Goal: Transaction & Acquisition: Book appointment/travel/reservation

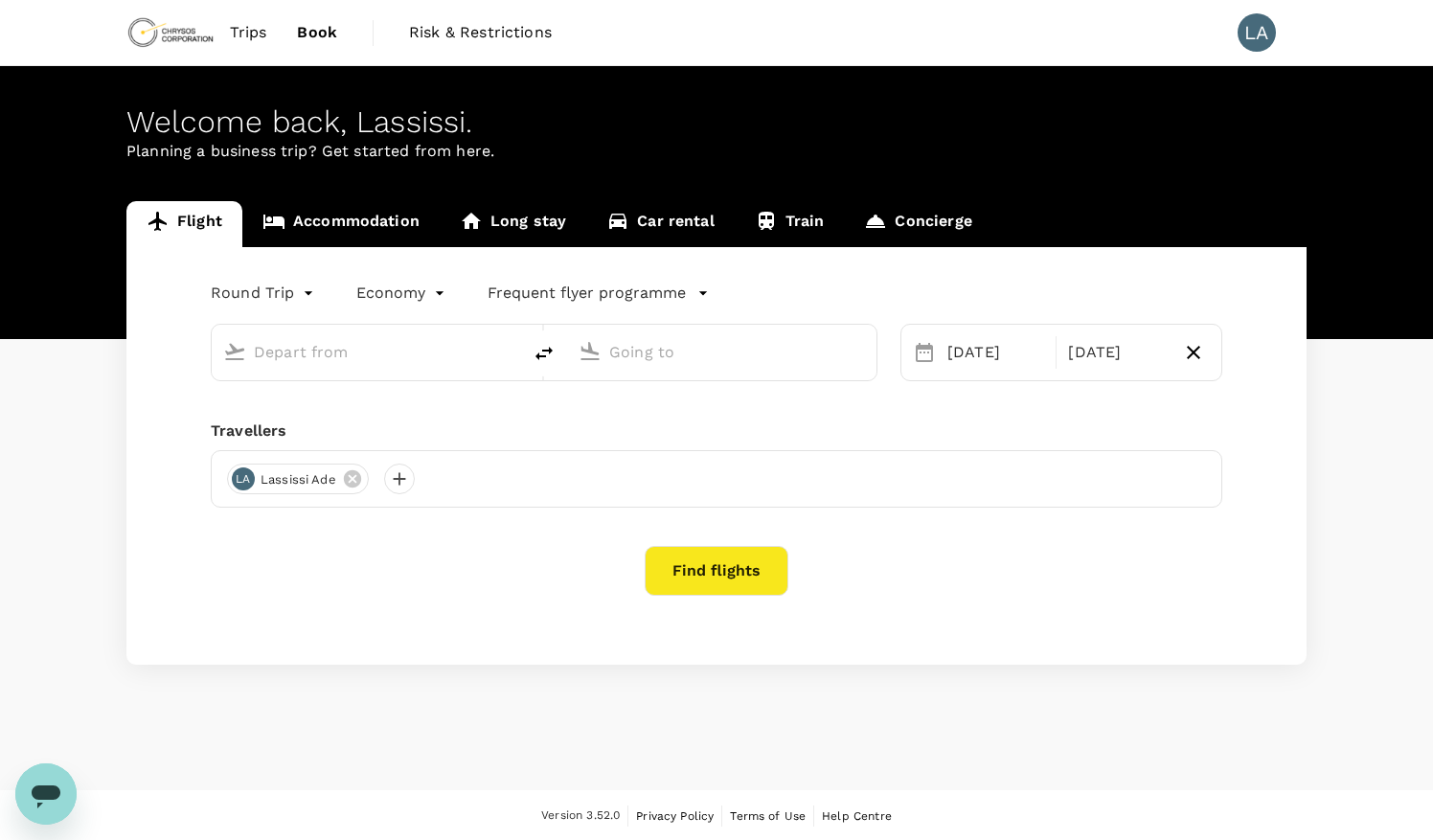
type input "[PERSON_NAME] Int'l (ABJ)"
type input "[GEOGRAPHIC_DATA], [GEOGRAPHIC_DATA] (any)"
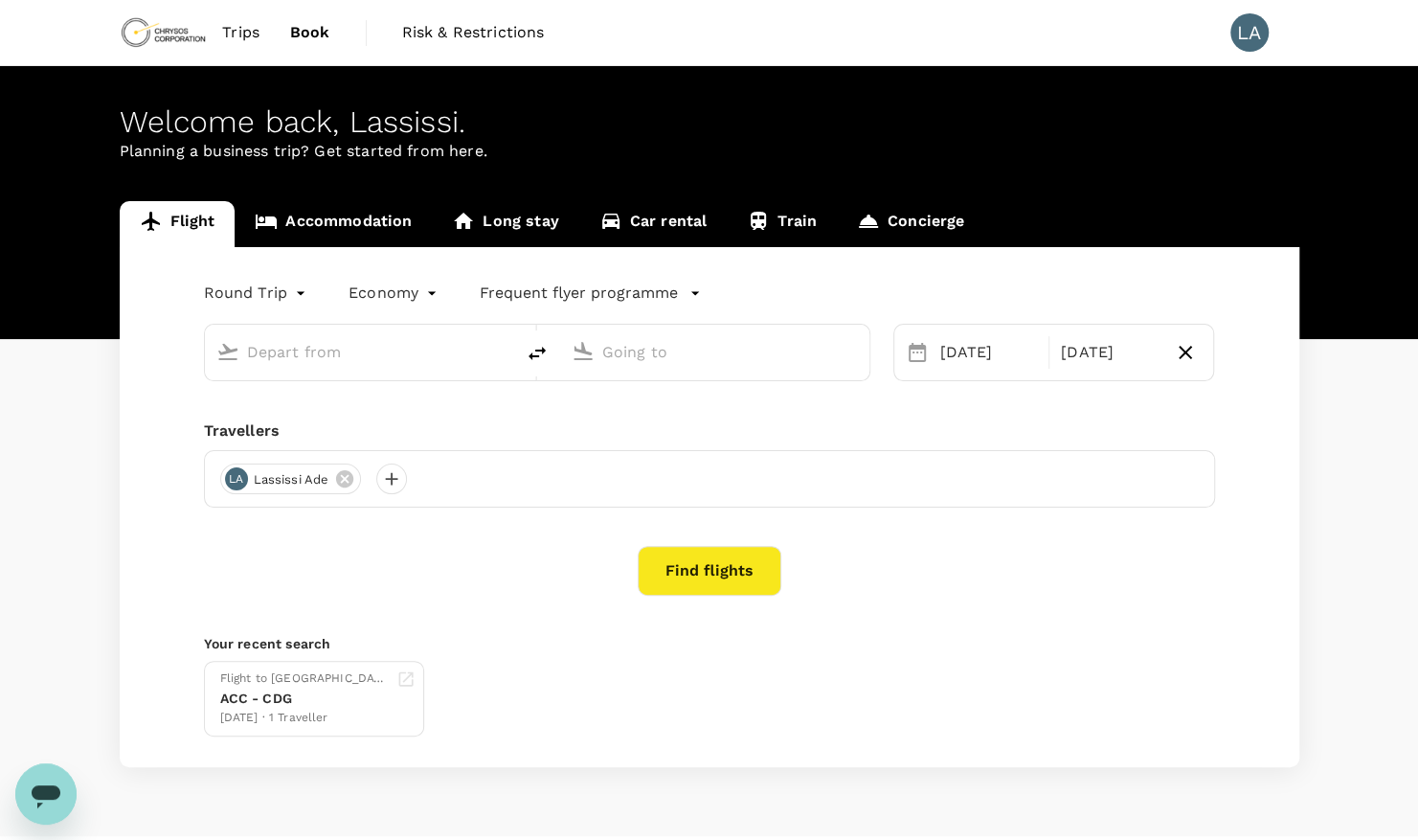
type input "[PERSON_NAME] Int'l (ABJ)"
type input "[GEOGRAPHIC_DATA], [GEOGRAPHIC_DATA] (any)"
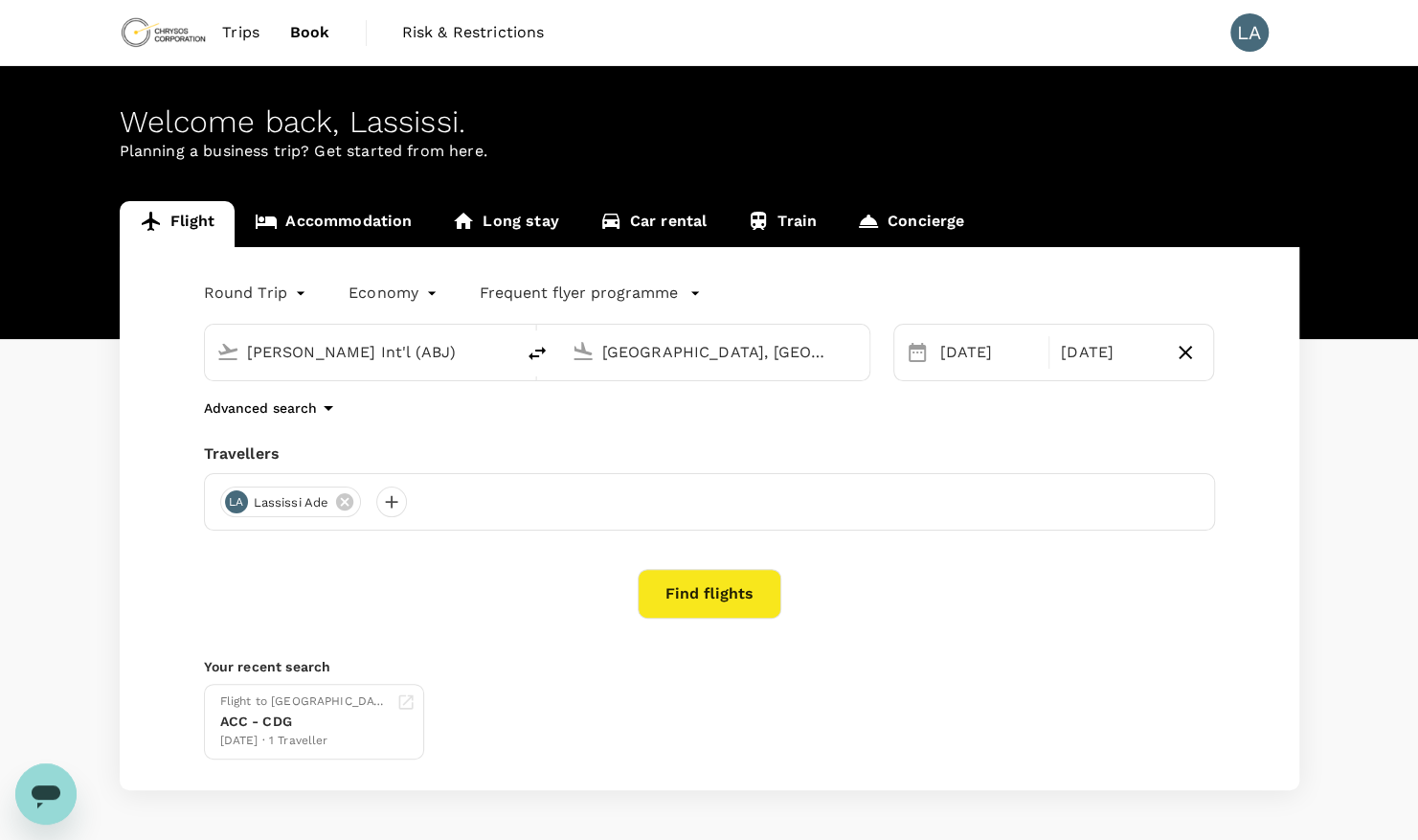
click at [478, 349] on div "[PERSON_NAME] Int'l (ABJ)" at bounding box center [374, 352] width 255 height 30
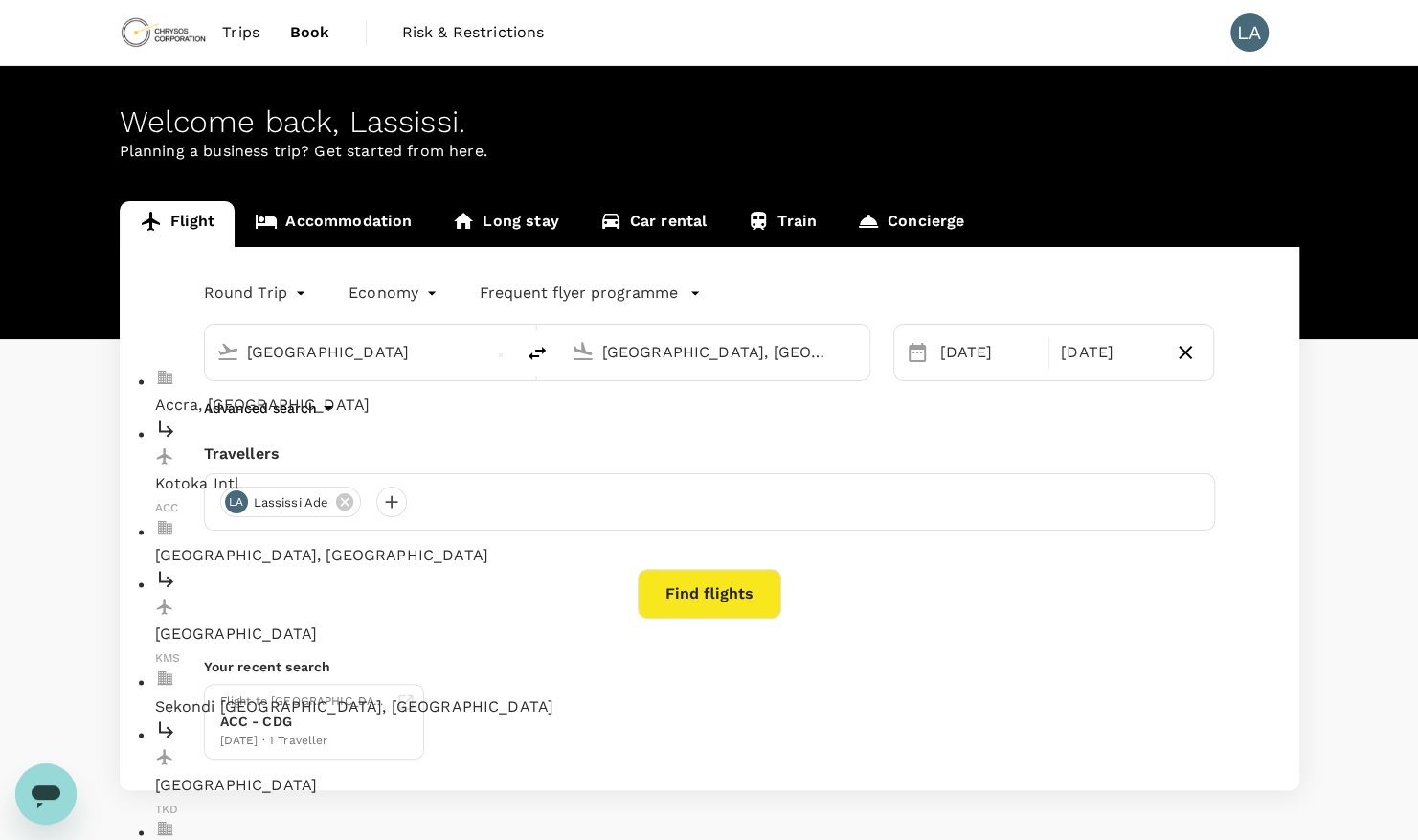
click at [402, 395] on p "Accra, [GEOGRAPHIC_DATA]" at bounding box center [375, 406] width 440 height 23
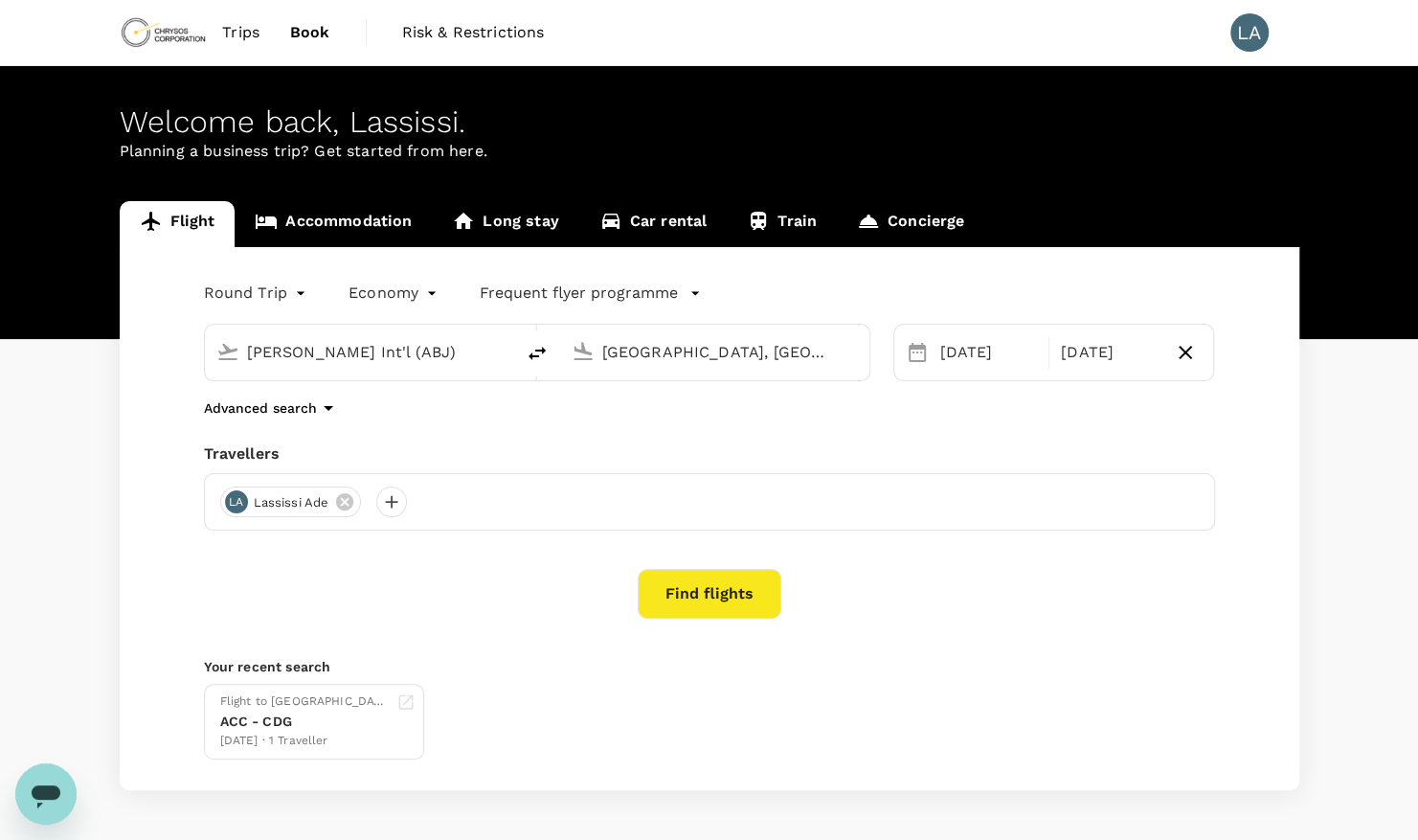
type input "Accra, [GEOGRAPHIC_DATA] (any)"
drag, startPoint x: 858, startPoint y: 359, endPoint x: 835, endPoint y: 352, distance: 24.0
click at [850, 353] on div "[GEOGRAPHIC_DATA], [GEOGRAPHIC_DATA] (any)" at bounding box center [714, 352] width 310 height 56
drag, startPoint x: 833, startPoint y: 351, endPoint x: 519, endPoint y: 343, distance: 314.1
click at [498, 331] on div "[GEOGRAPHIC_DATA], [GEOGRAPHIC_DATA] (any) [GEOGRAPHIC_DATA], [GEOGRAPHIC_DATA]…" at bounding box center [538, 352] width 666 height 57
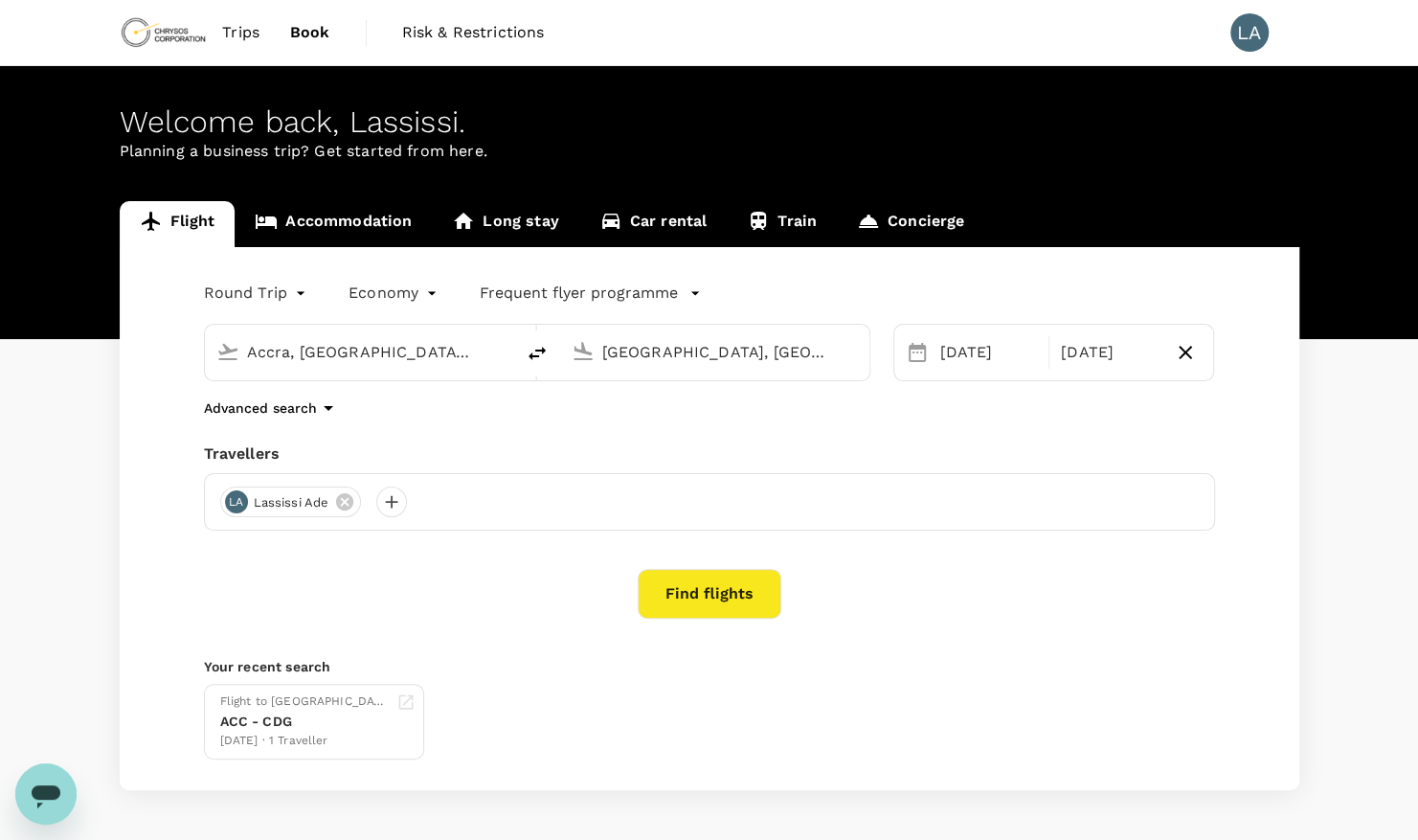
click at [644, 349] on input "[GEOGRAPHIC_DATA], [GEOGRAPHIC_DATA] (any)" at bounding box center [715, 352] width 227 height 29
click at [644, 349] on input "text" at bounding box center [715, 352] width 227 height 29
click at [710, 343] on input "text" at bounding box center [715, 352] width 227 height 29
click at [698, 473] on p "[PERSON_NAME] Int'l" at bounding box center [730, 483] width 440 height 23
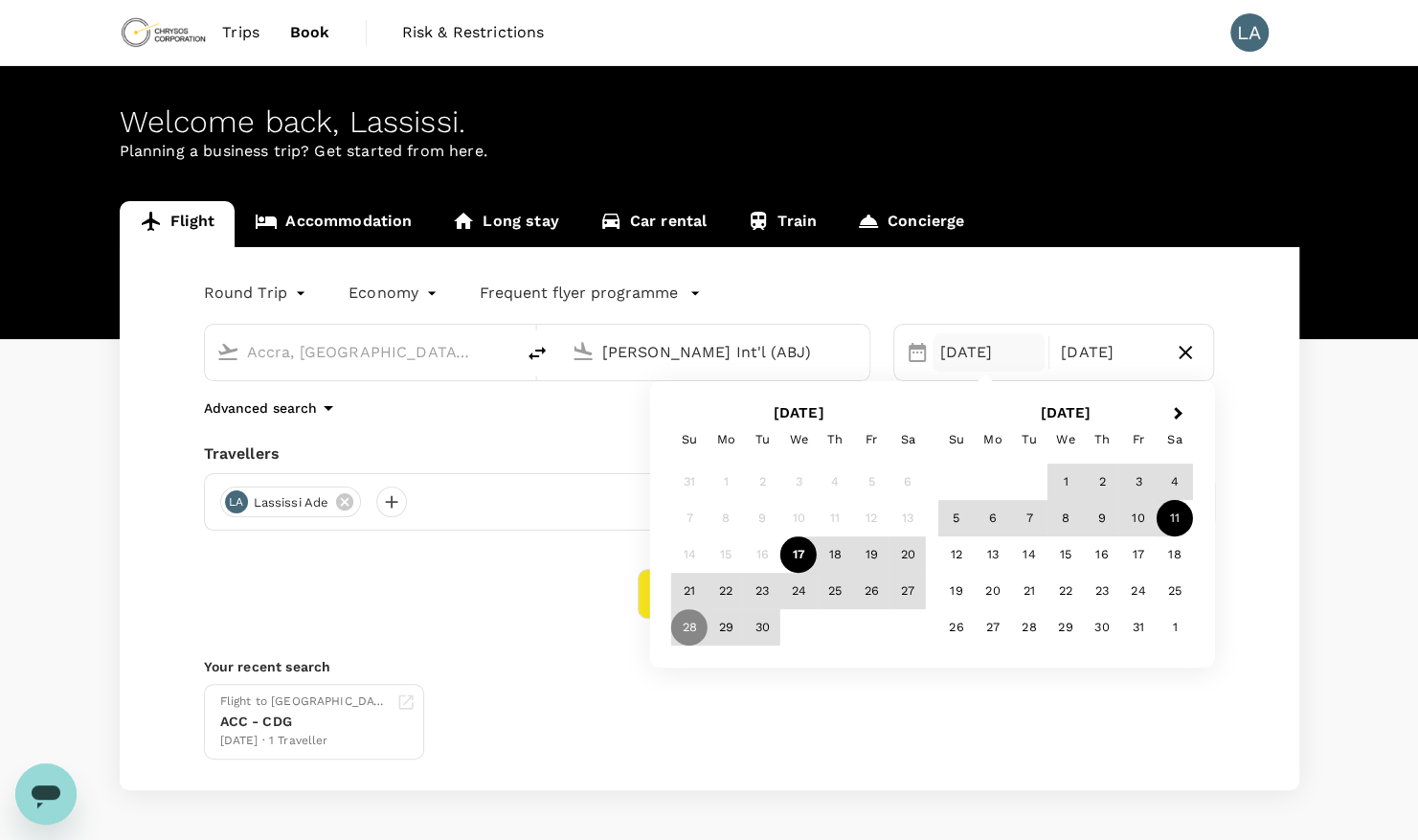
type input "[PERSON_NAME] Int'l (ABJ)"
click at [950, 352] on div "[DATE]" at bounding box center [989, 352] width 112 height 38
click at [682, 588] on div "21" at bounding box center [689, 590] width 36 height 36
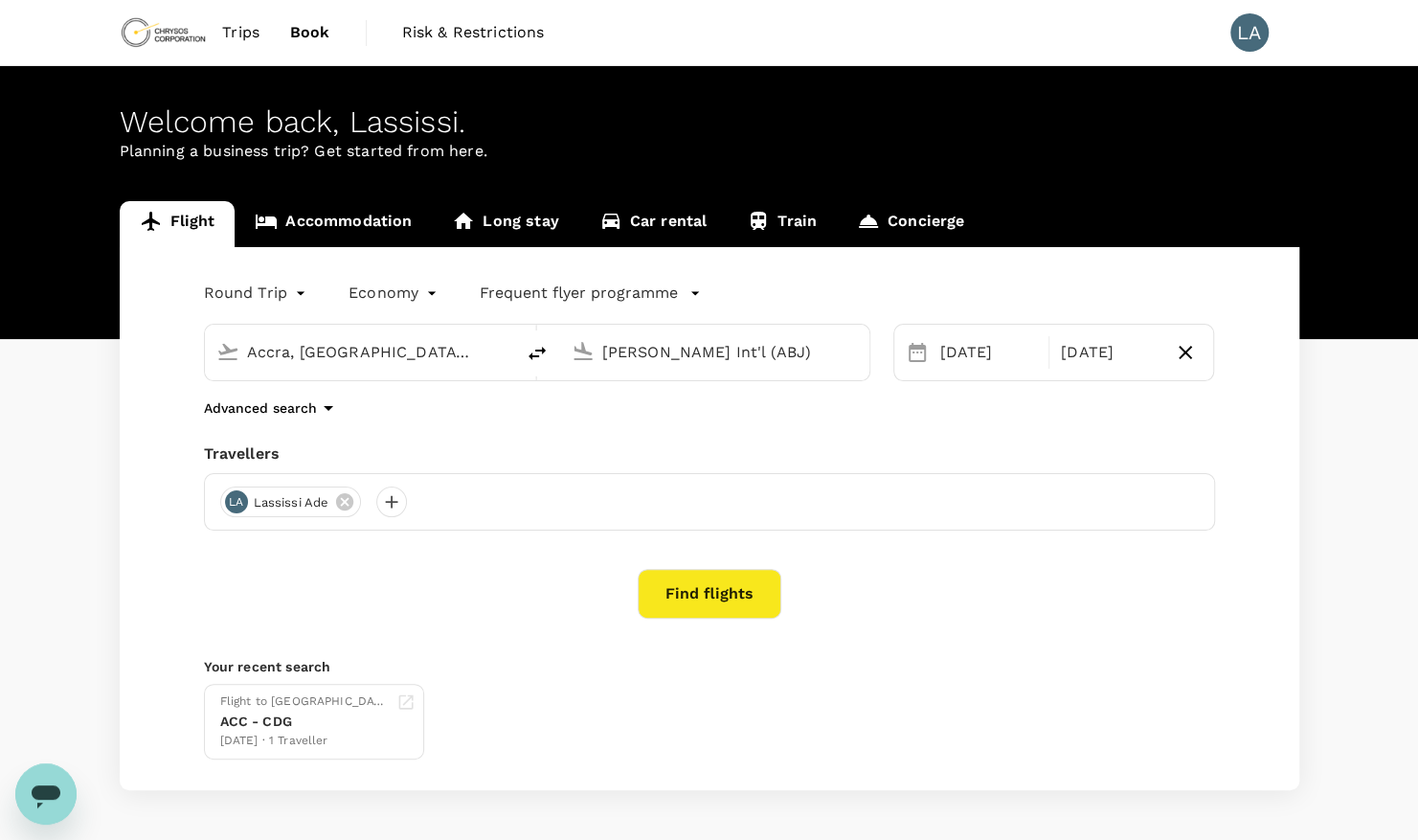
click at [886, 735] on div "Flight to [GEOGRAPHIC_DATA] ACC - CDG [DATE] · 1 Traveller" at bounding box center [706, 717] width 1019 height 84
click at [1144, 348] on div "[DATE]" at bounding box center [1109, 352] width 112 height 38
click at [1188, 351] on icon "button" at bounding box center [1186, 353] width 14 height 14
type input "oneway"
click at [690, 589] on button "Find flights" at bounding box center [709, 593] width 143 height 50
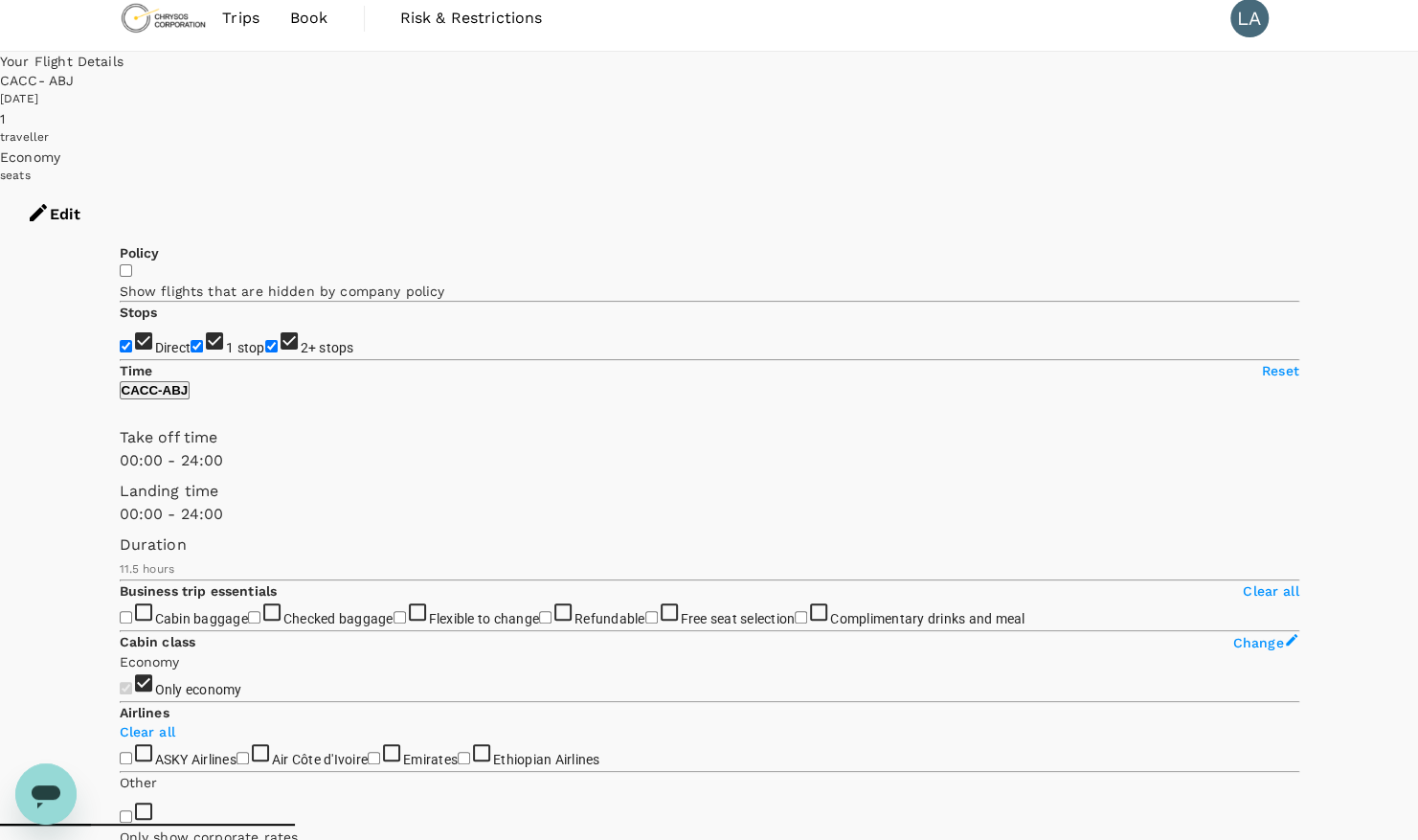
scroll to position [19, 0]
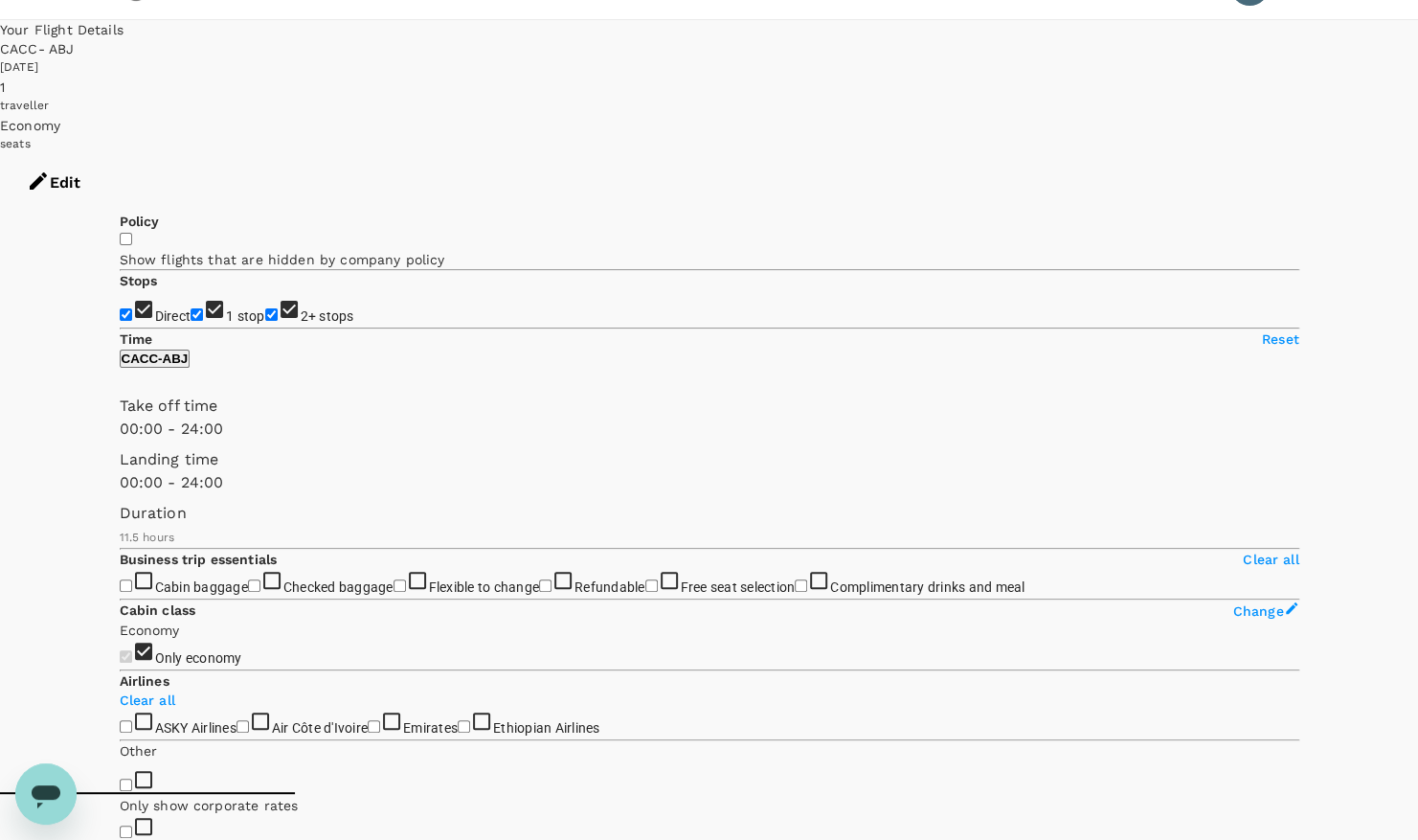
scroll to position [0, 0]
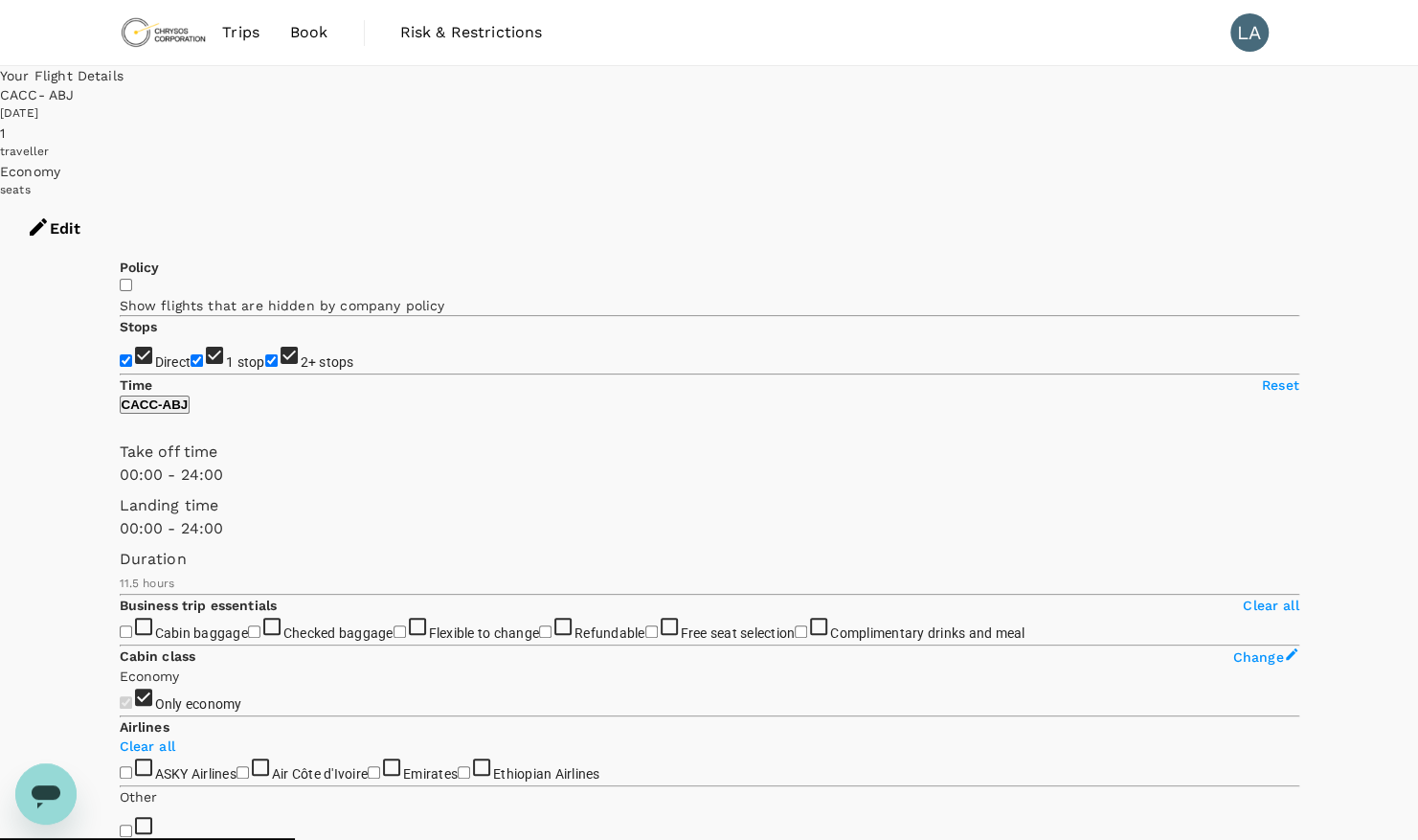
click at [107, 200] on button "Edit" at bounding box center [53, 229] width 107 height 57
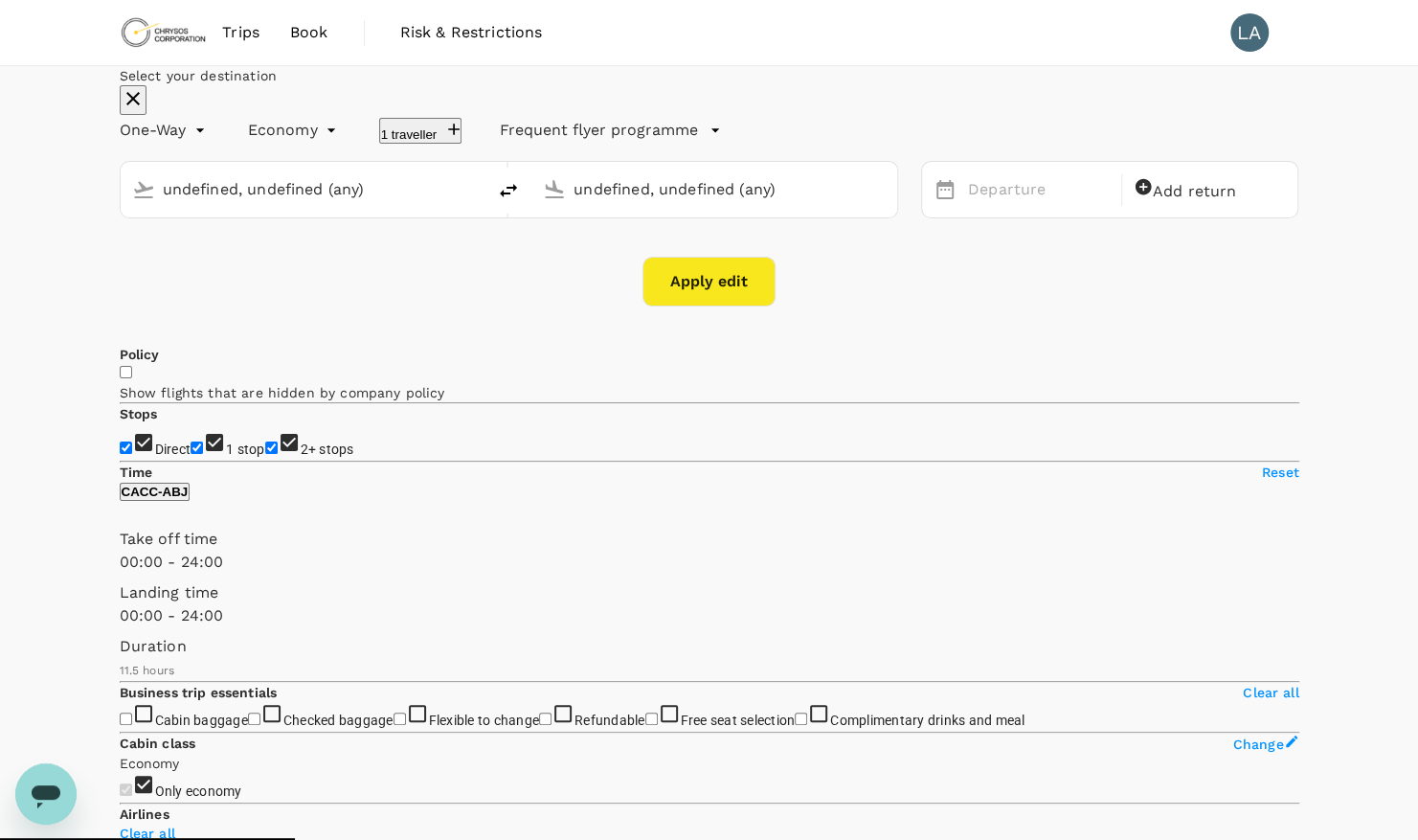
type input "Accra, [GEOGRAPHIC_DATA] (any)"
type input "[PERSON_NAME] Int'l (ABJ)"
type input "Accra, [GEOGRAPHIC_DATA] (any)"
type input "[PERSON_NAME] Int'l (ABJ)"
click at [1199, 200] on span "Add return" at bounding box center [1195, 191] width 85 height 19
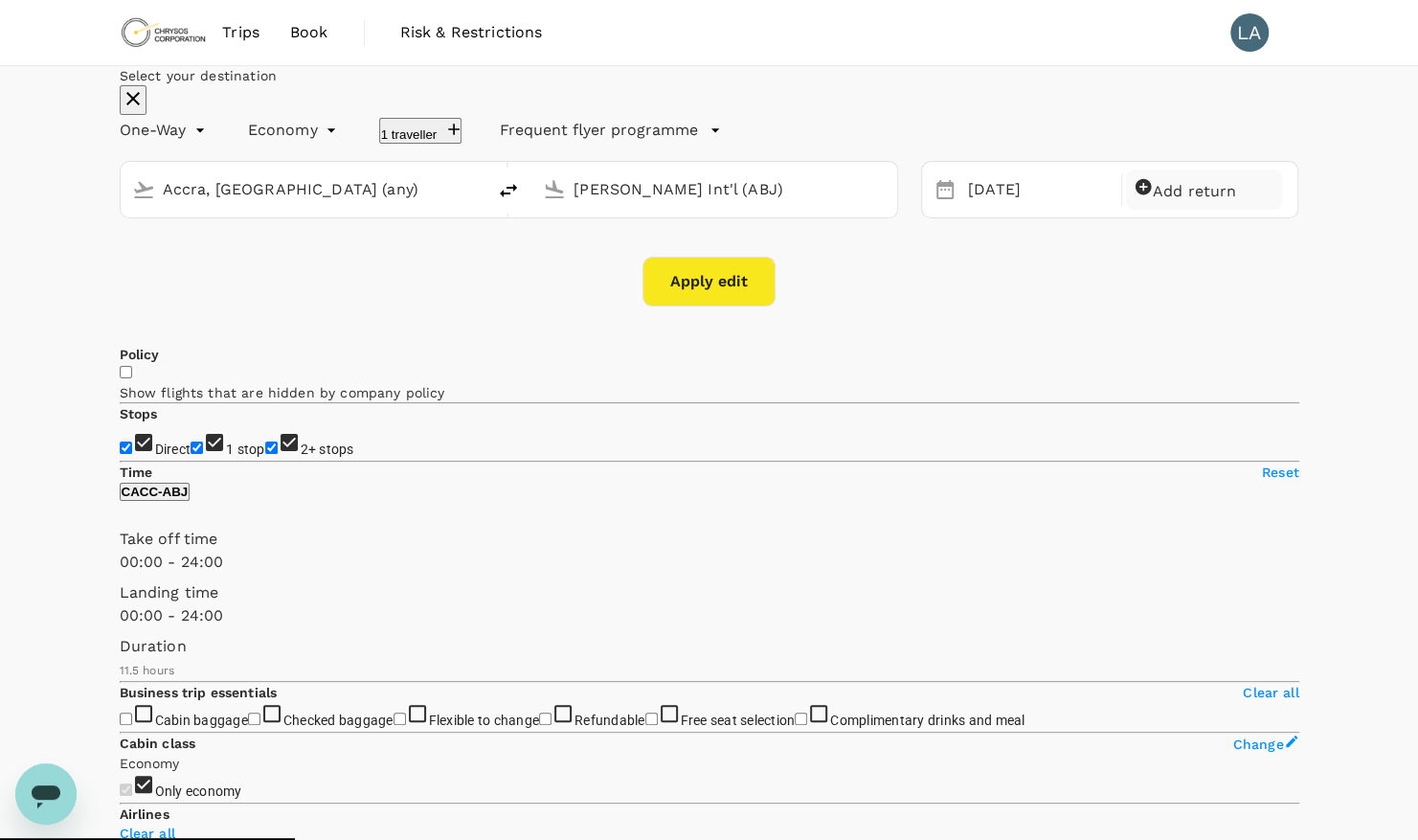
type input "roundtrip"
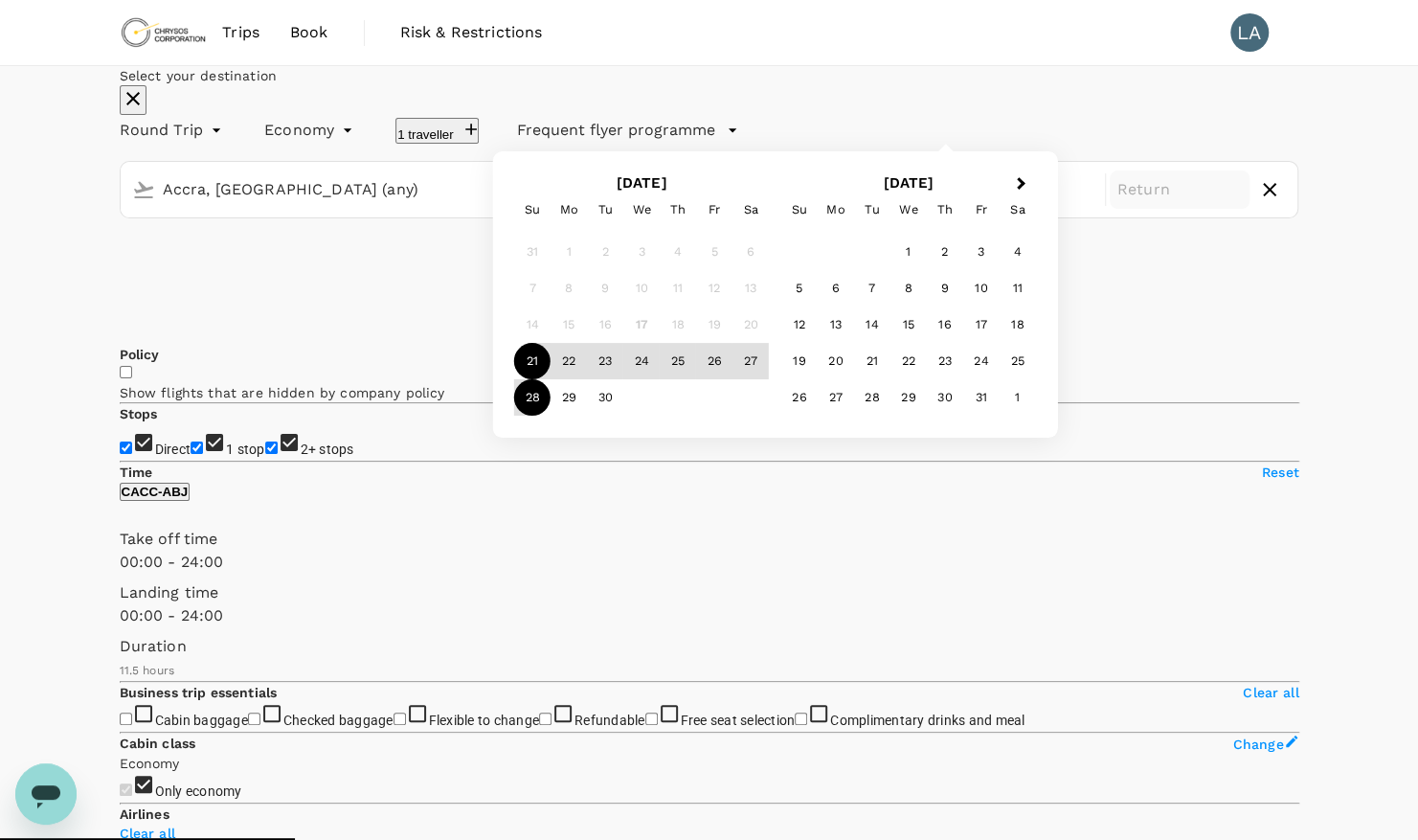
click at [550, 416] on div "28" at bounding box center [532, 397] width 36 height 36
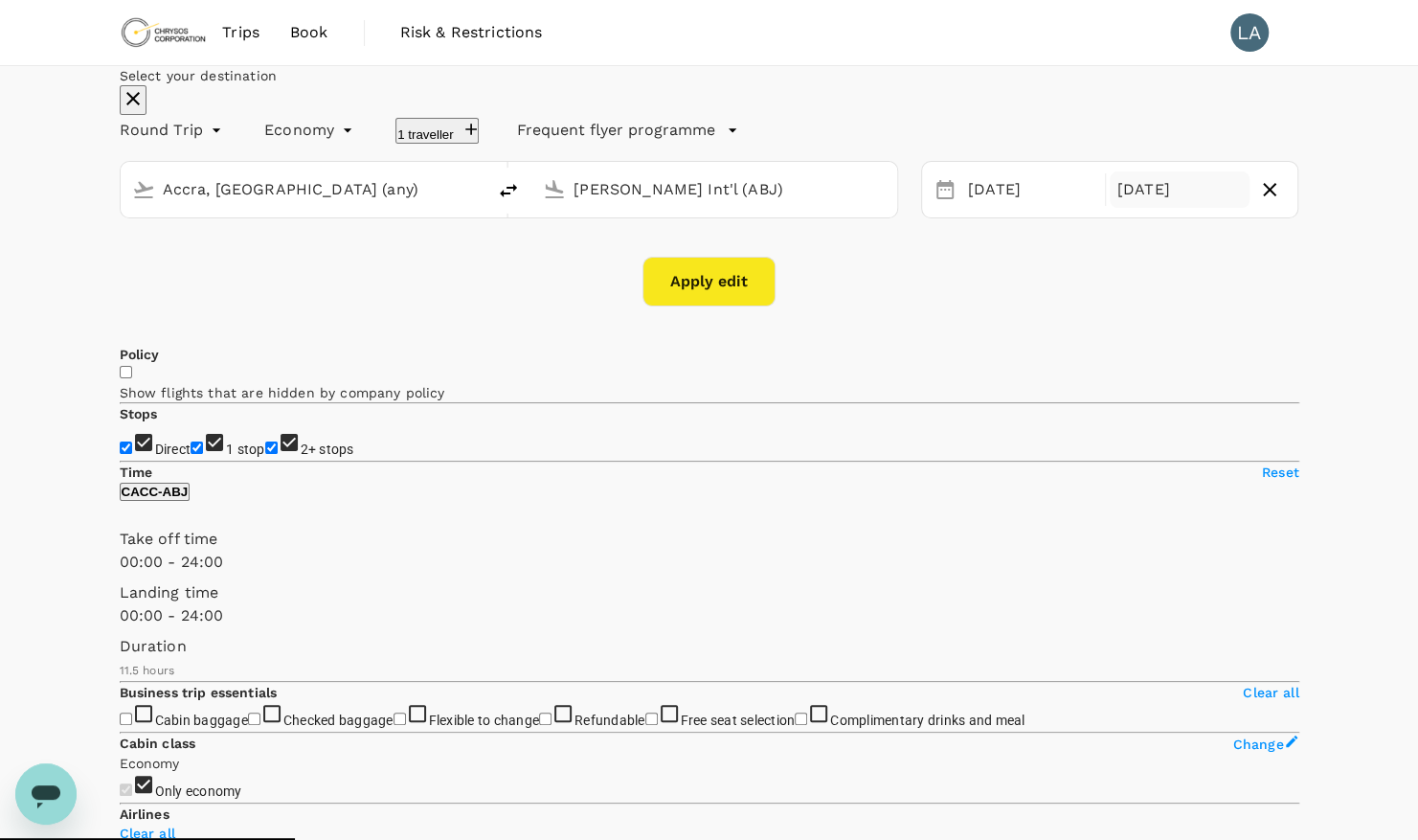
click at [729, 307] on button "Apply edit" at bounding box center [709, 281] width 133 height 50
checkbox input "false"
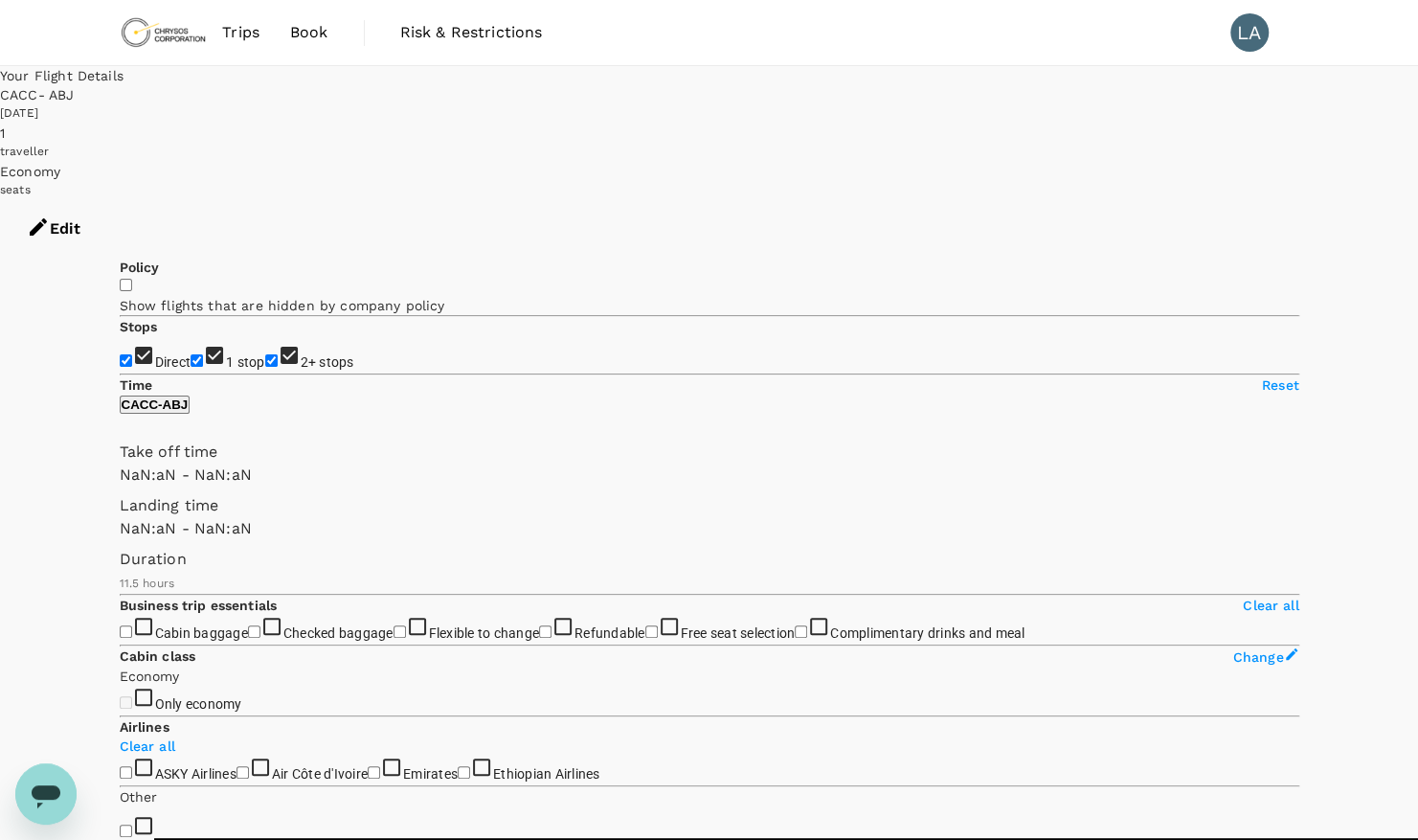
type input "1440"
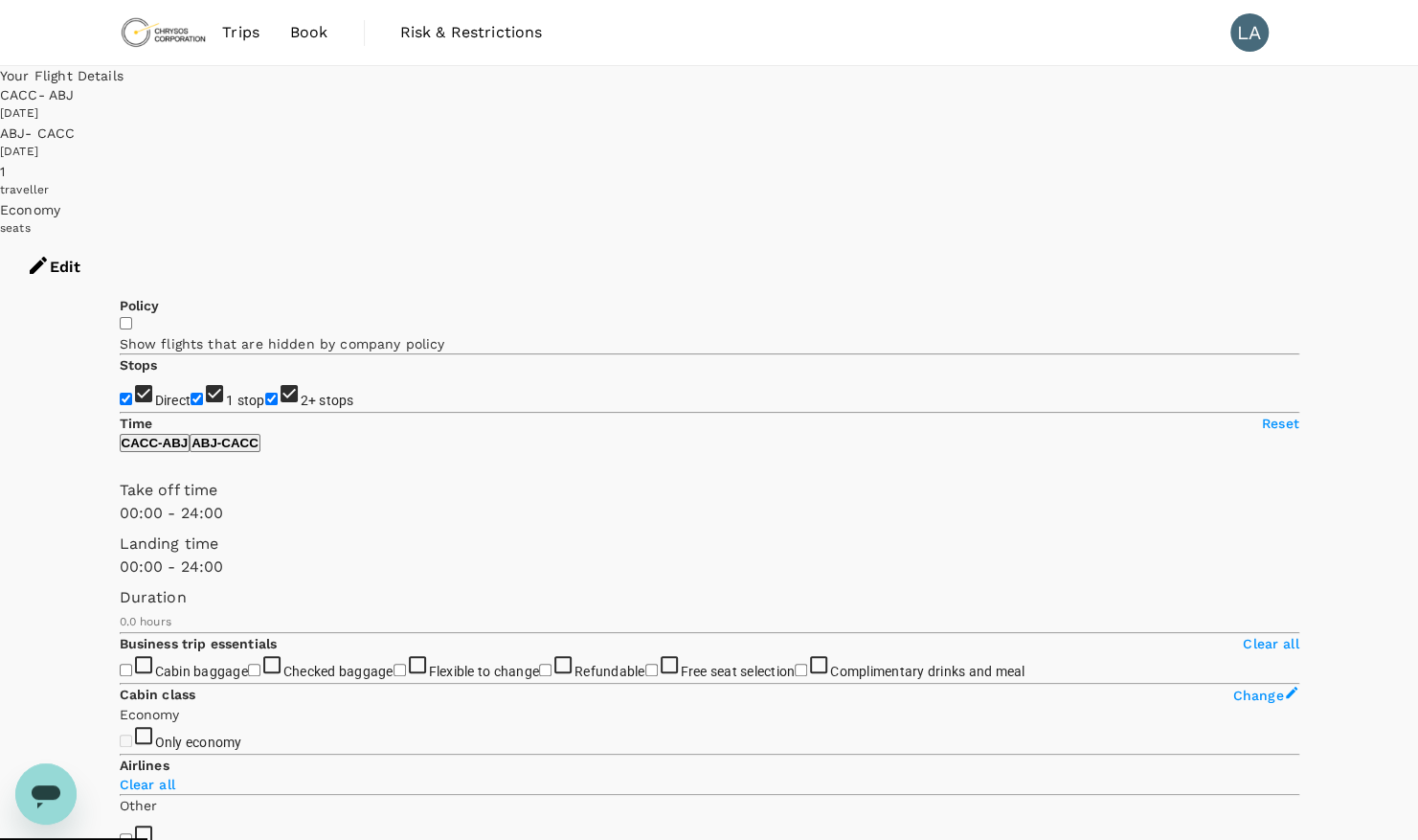
type input "330"
checkbox input "true"
click at [1243, 239] on div "Edit" at bounding box center [709, 267] width 1418 height 57
click at [107, 239] on button "Edit" at bounding box center [53, 267] width 107 height 57
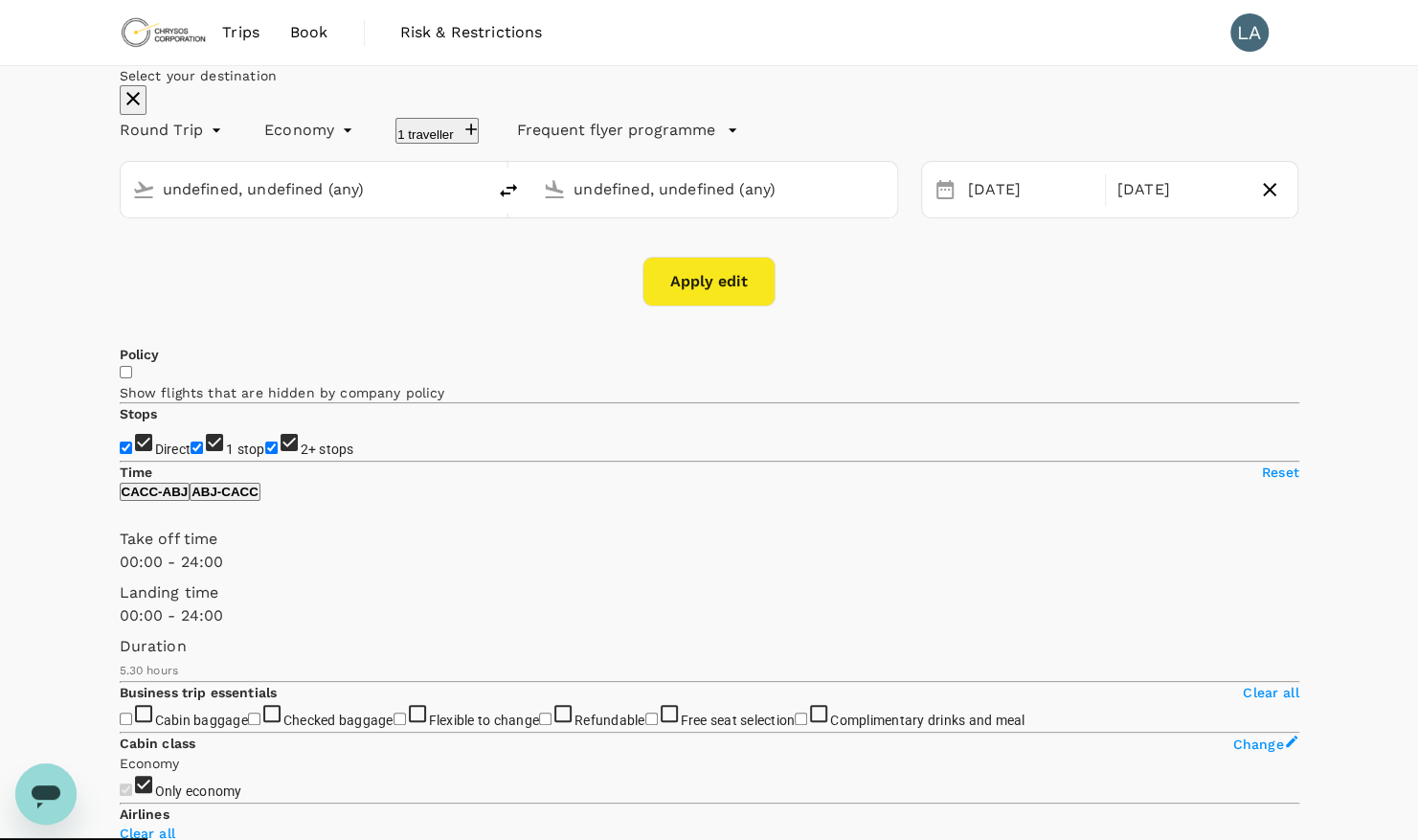
type input "Accra, [GEOGRAPHIC_DATA] (any)"
type input "[PERSON_NAME] Int'l (ABJ)"
type input "Accra, [GEOGRAPHIC_DATA] (any)"
type input "[PERSON_NAME] Int'l (ABJ)"
click at [1259, 201] on icon "button" at bounding box center [1270, 189] width 23 height 23
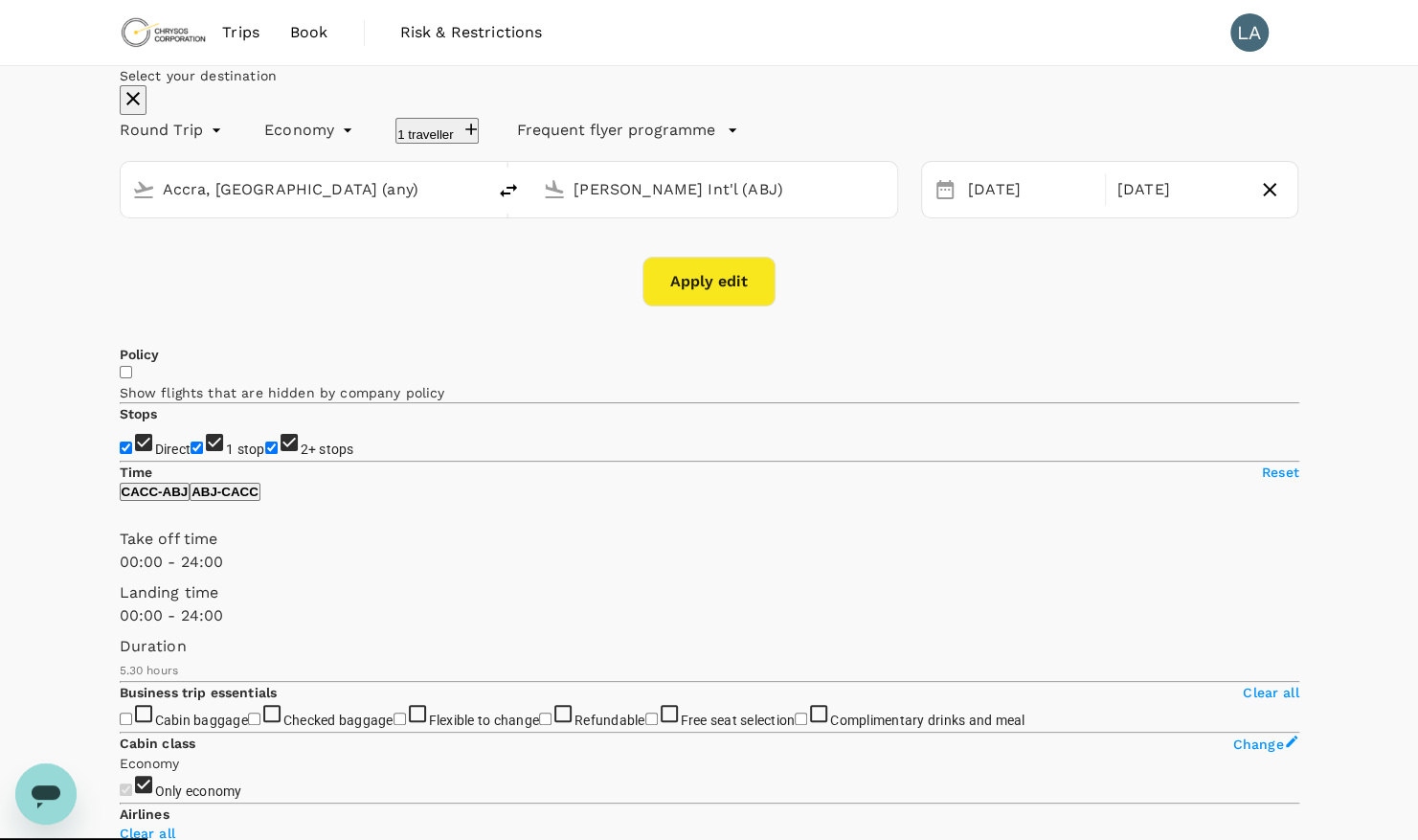
type input "oneway"
click at [701, 307] on button "Apply edit" at bounding box center [709, 281] width 133 height 50
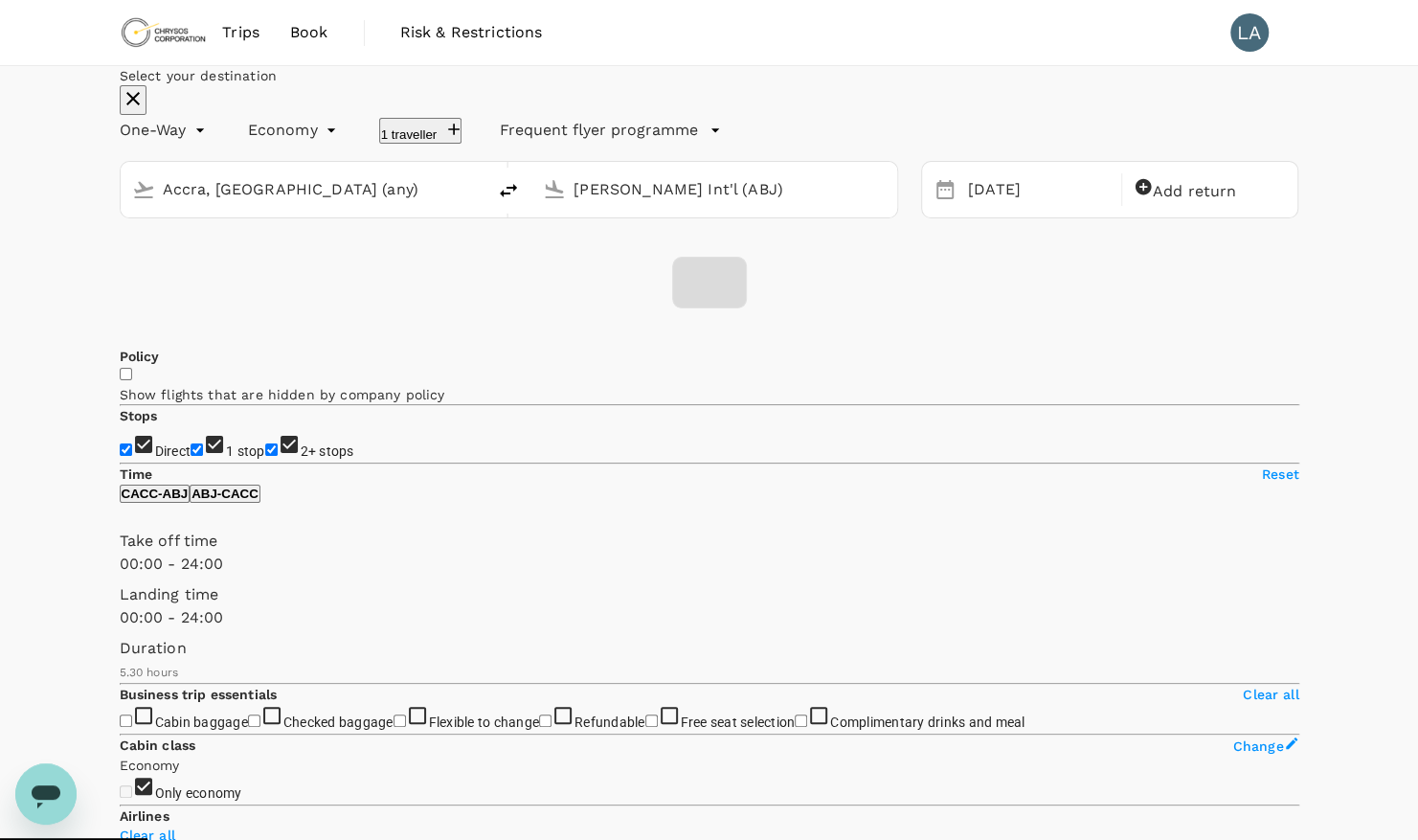
checkbox input "false"
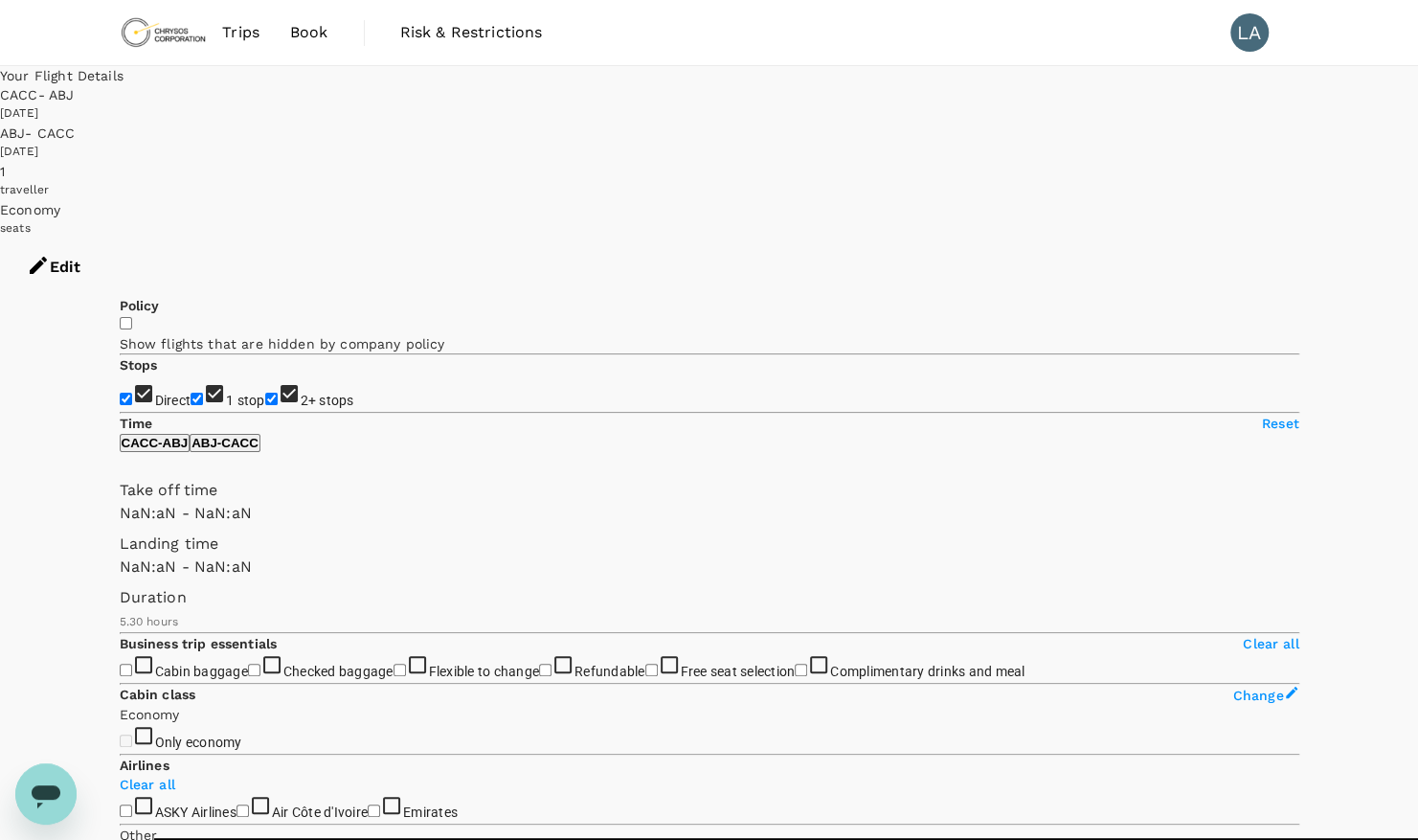
type input "1440"
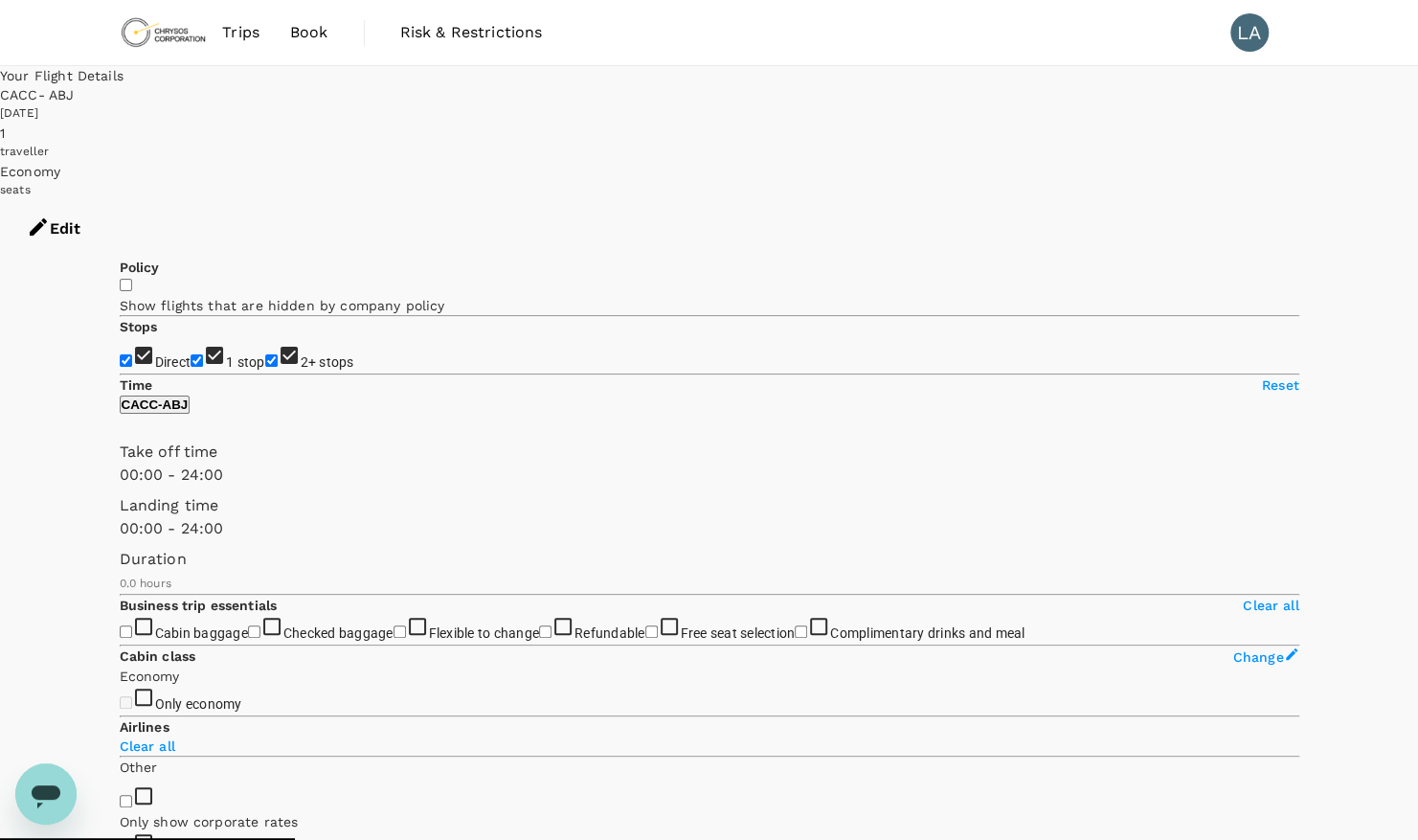
type input "665"
checkbox input "true"
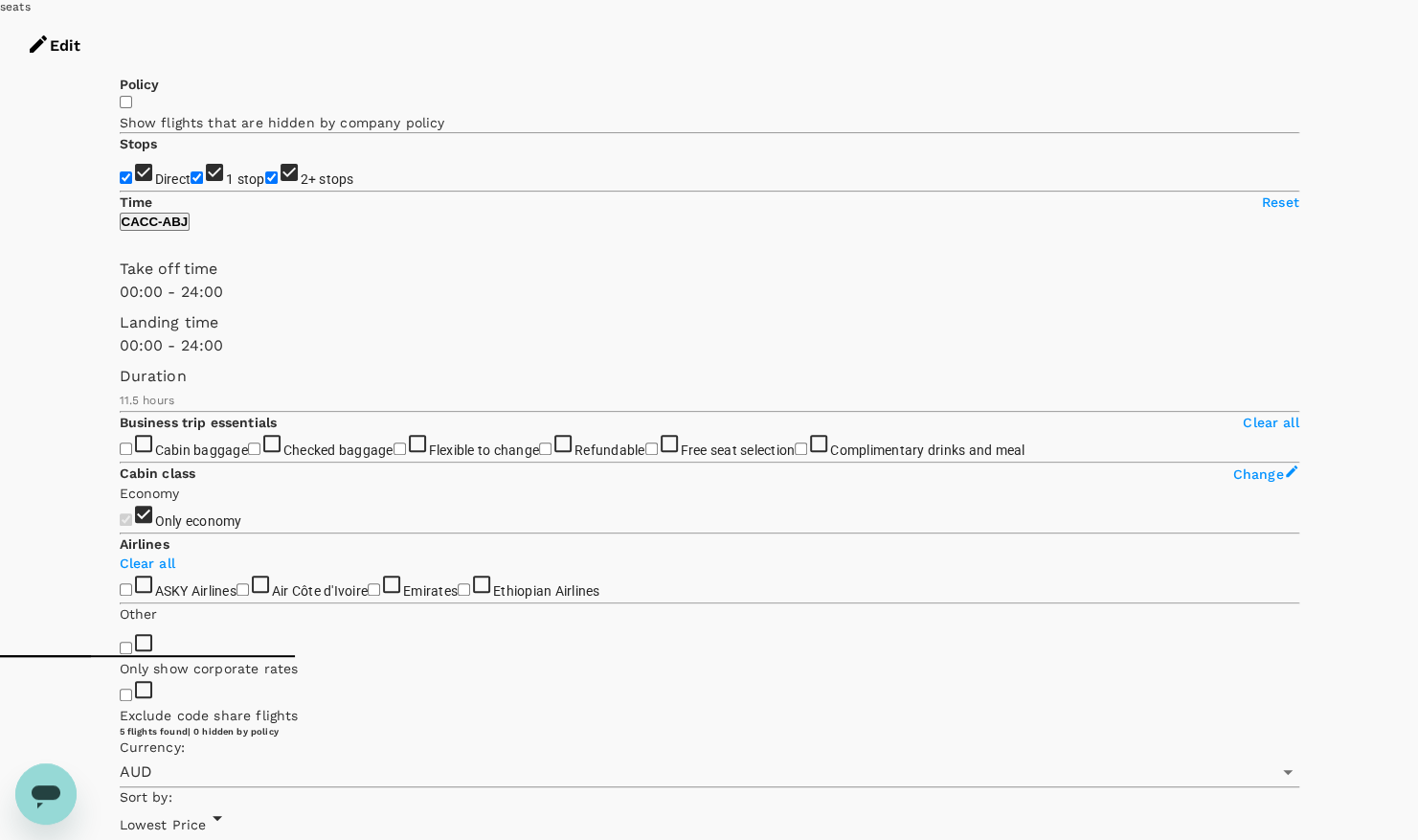
scroll to position [201, 0]
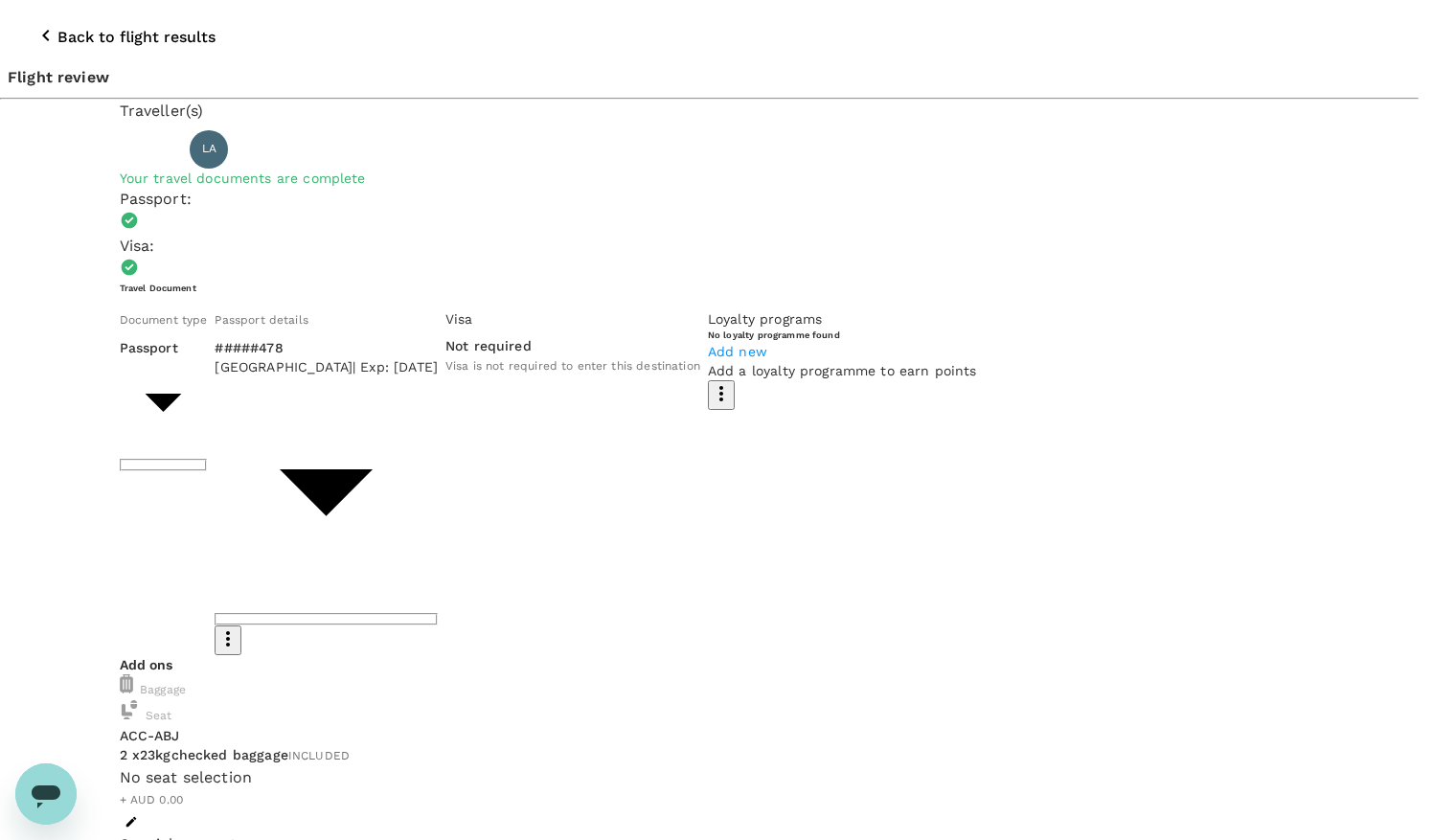
type input "9c4289b1-14a3-4119-8736-521306e5ca8f"
drag, startPoint x: 565, startPoint y: 433, endPoint x: 322, endPoint y: 308, distance: 273.3
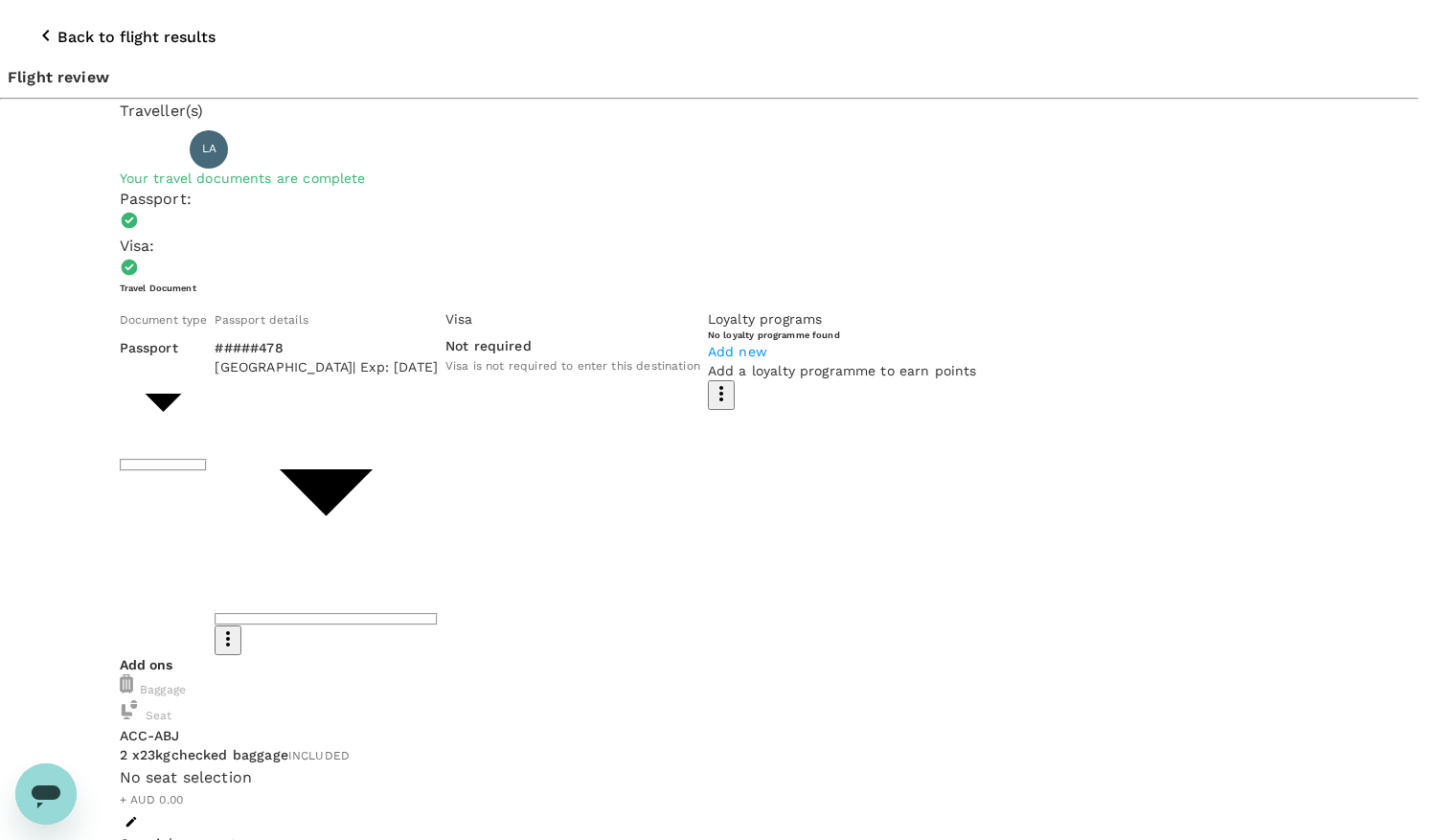
type textarea "Oversee Financial audit"
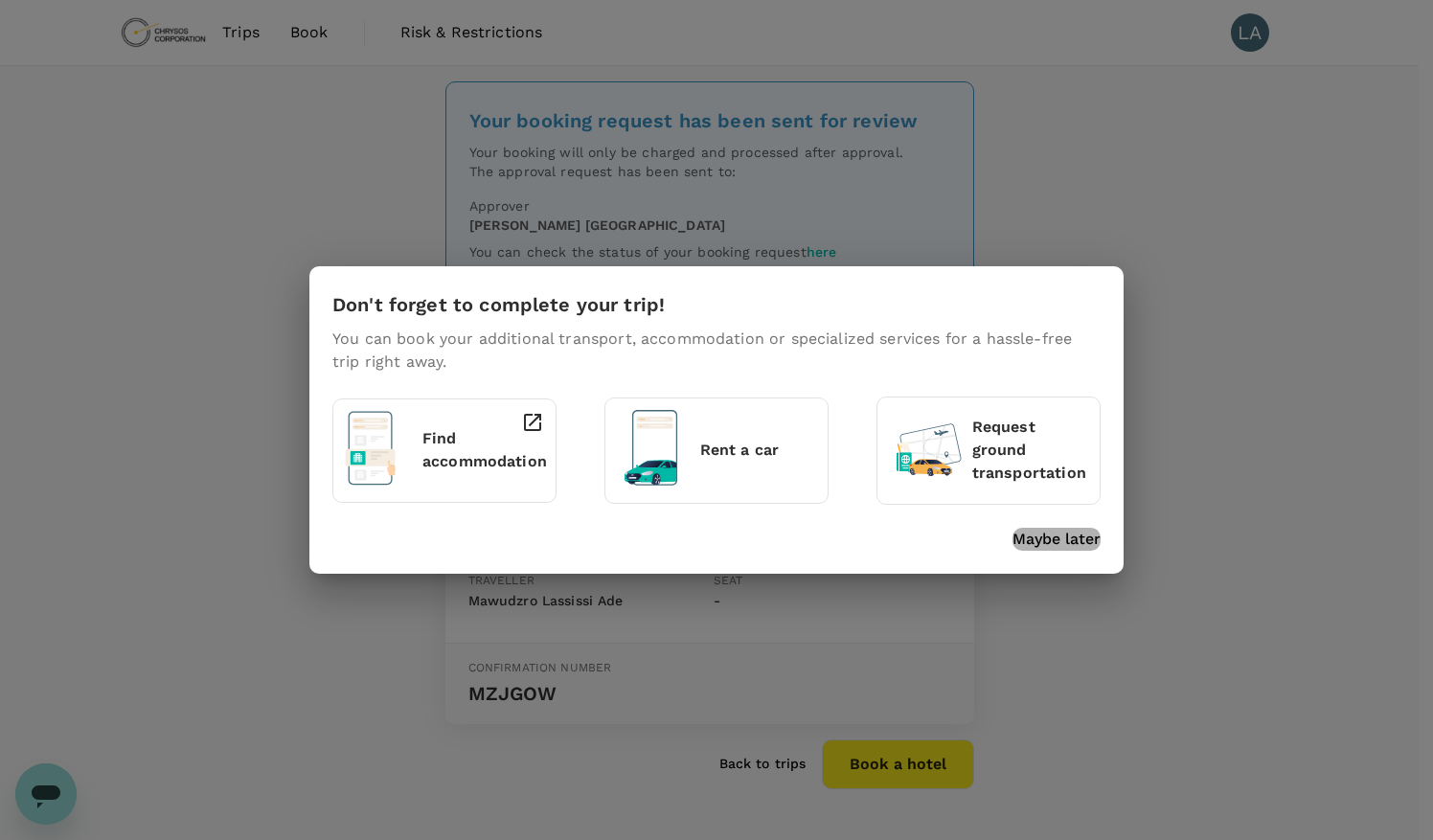
click at [1067, 540] on p "Maybe later" at bounding box center [1057, 538] width 88 height 23
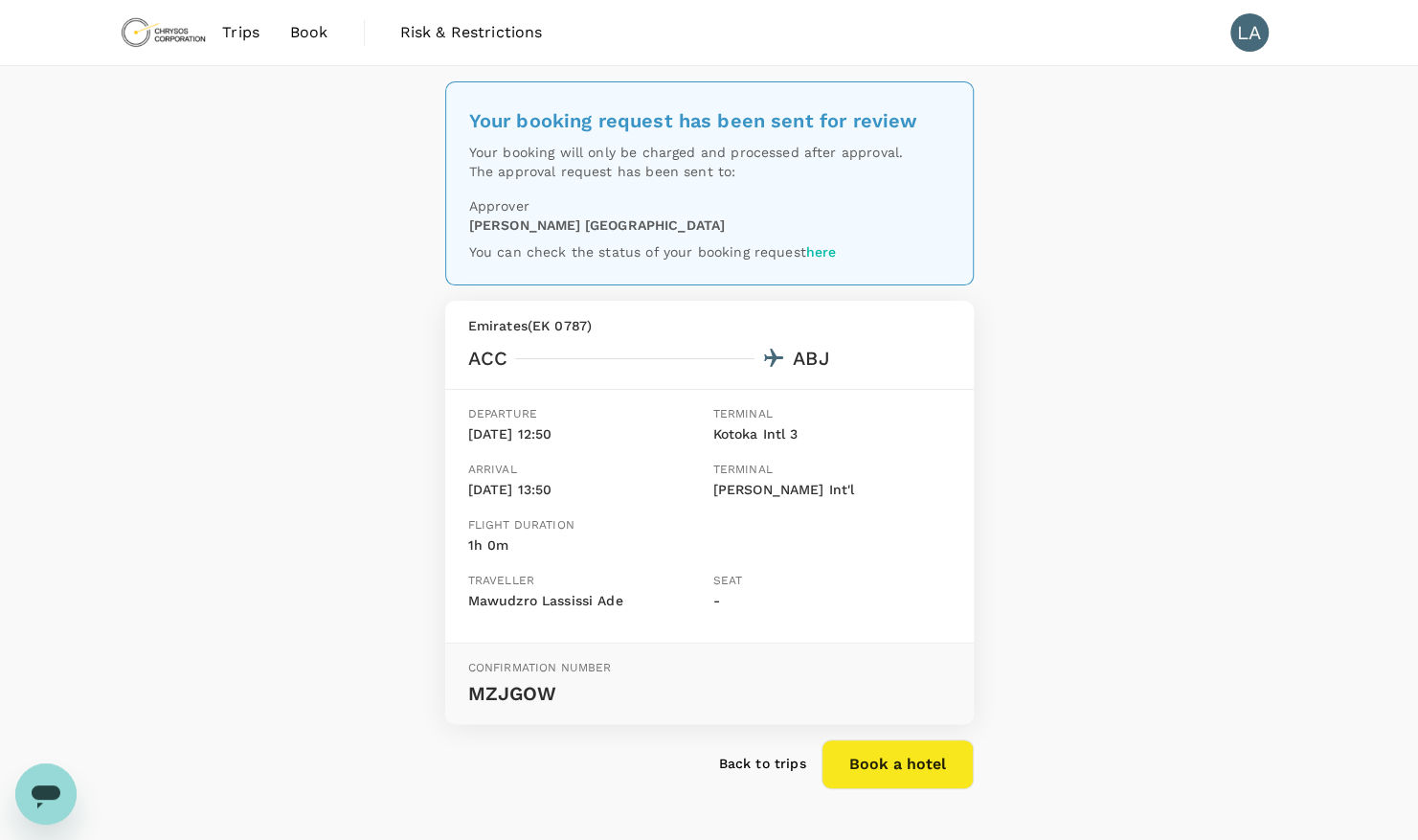
click at [1136, 593] on div "Your booking request has been sent for review Your booking will only be charged…" at bounding box center [709, 458] width 1418 height 784
click at [1044, 103] on div "Your booking request has been sent for review Your booking will only be charged…" at bounding box center [709, 458] width 1418 height 784
